Goal: Information Seeking & Learning: Learn about a topic

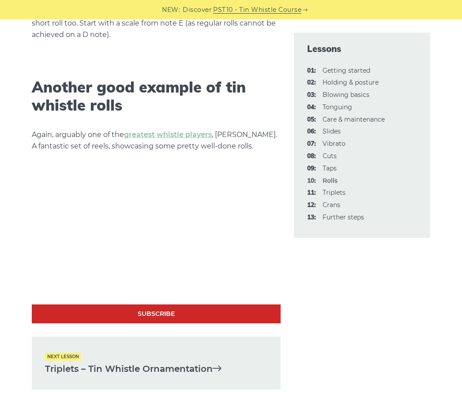
scroll to position [2160, 0]
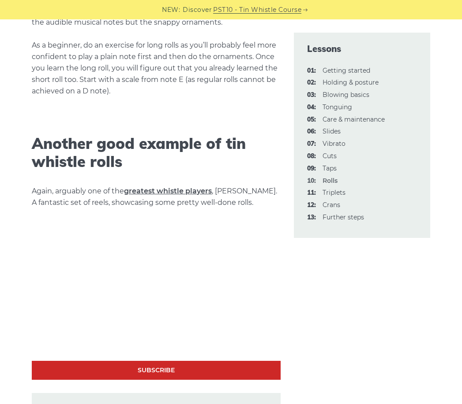
click at [187, 194] on link "greatest whistle players" at bounding box center [168, 191] width 88 height 8
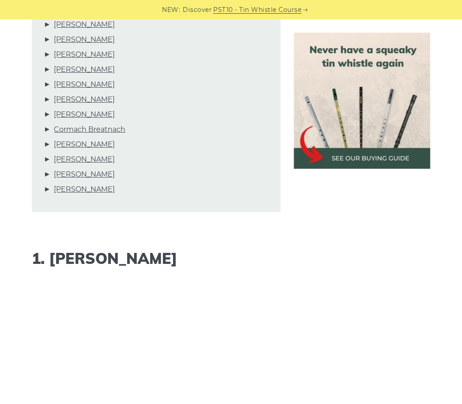
scroll to position [540, 0]
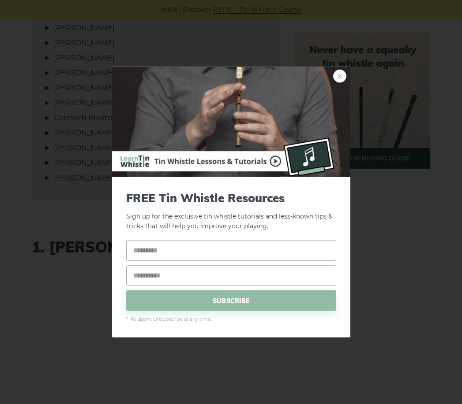
click at [338, 75] on link "×" at bounding box center [339, 75] width 13 height 13
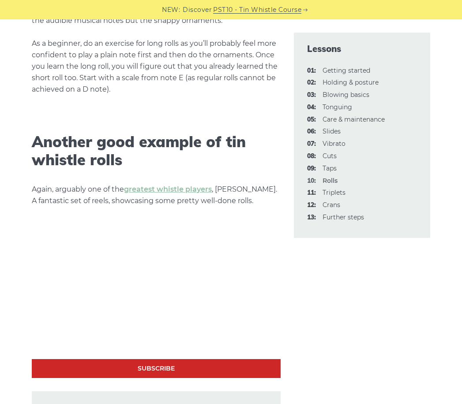
click at [320, 153] on li "08: Cuts" at bounding box center [362, 156] width 110 height 11
click at [329, 157] on link "08: Cuts" at bounding box center [329, 156] width 14 height 8
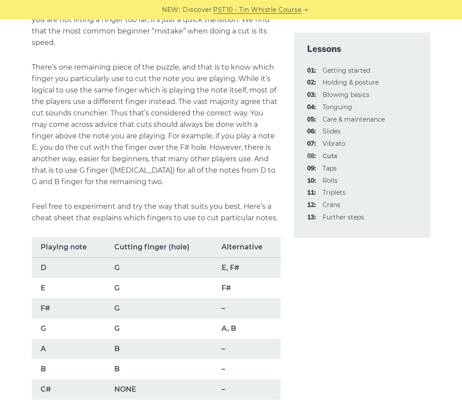
scroll to position [496, 0]
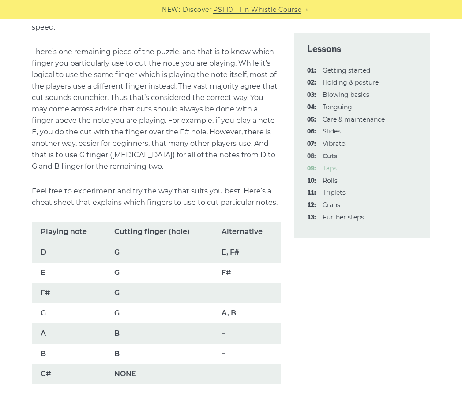
click at [328, 168] on link "09: Taps" at bounding box center [329, 168] width 14 height 8
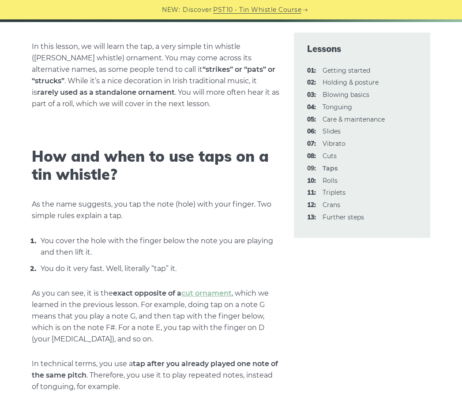
scroll to position [220, 0]
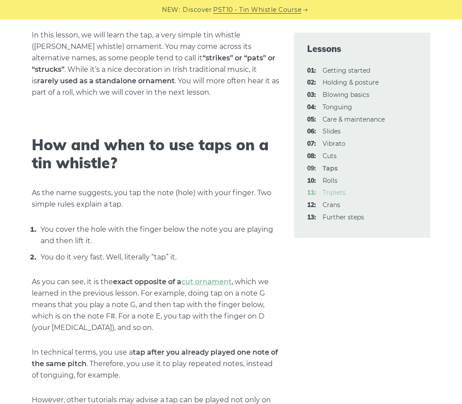
click at [337, 194] on link "11: Triplets" at bounding box center [333, 193] width 23 height 8
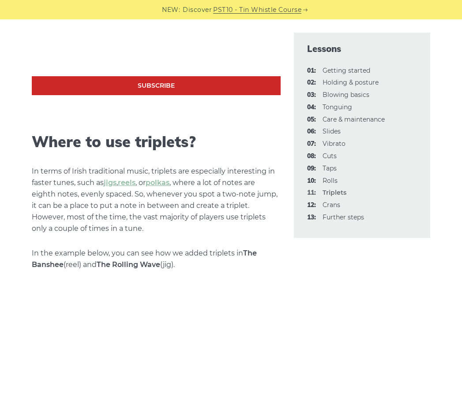
scroll to position [705, 0]
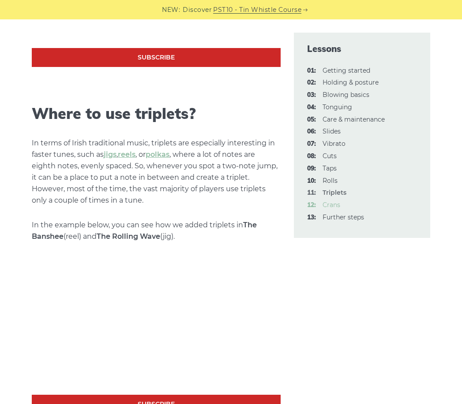
click at [331, 203] on link "12: Crans" at bounding box center [331, 205] width 18 height 8
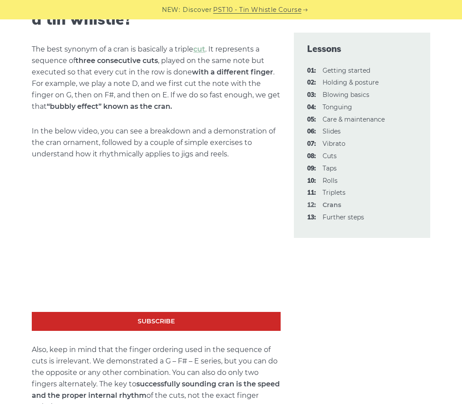
scroll to position [309, 0]
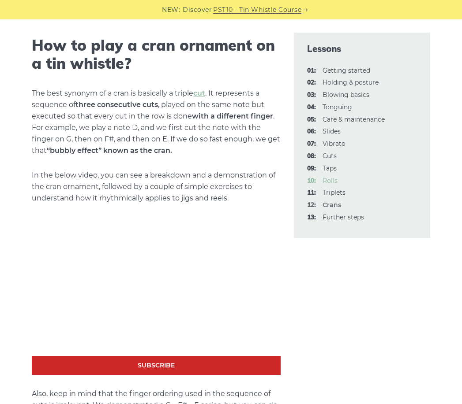
click at [330, 177] on link "10: Rolls" at bounding box center [329, 181] width 15 height 8
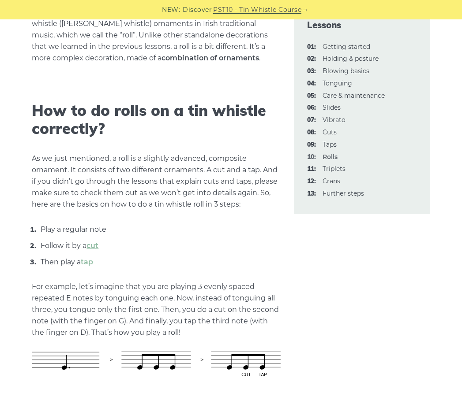
scroll to position [264, 0]
